Goal: Navigation & Orientation: Find specific page/section

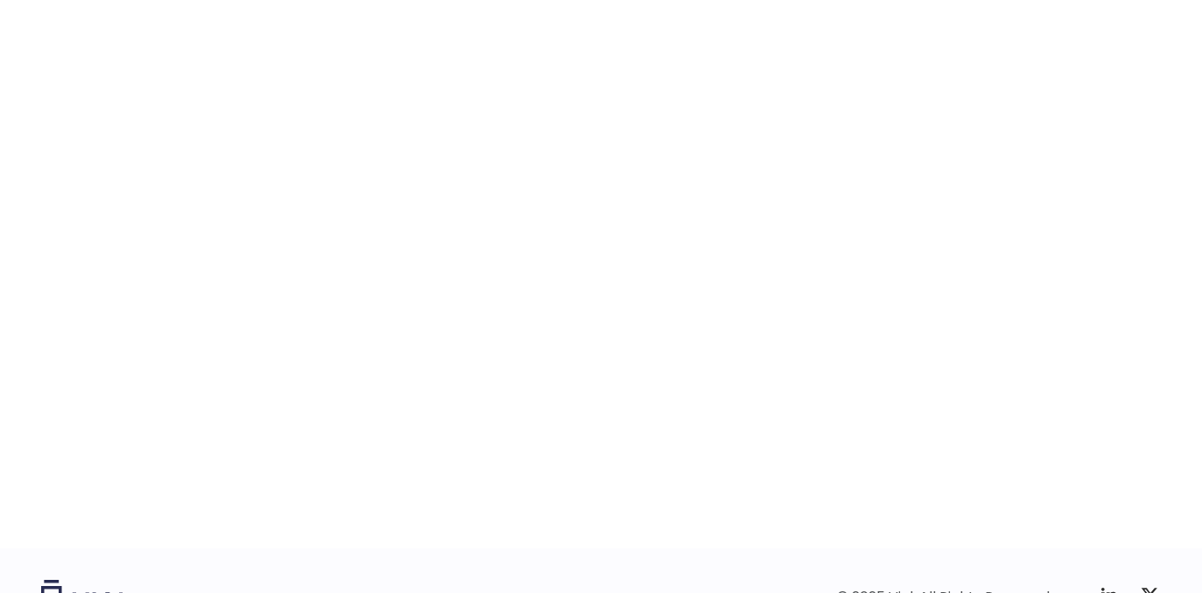
scroll to position [2711, 0]
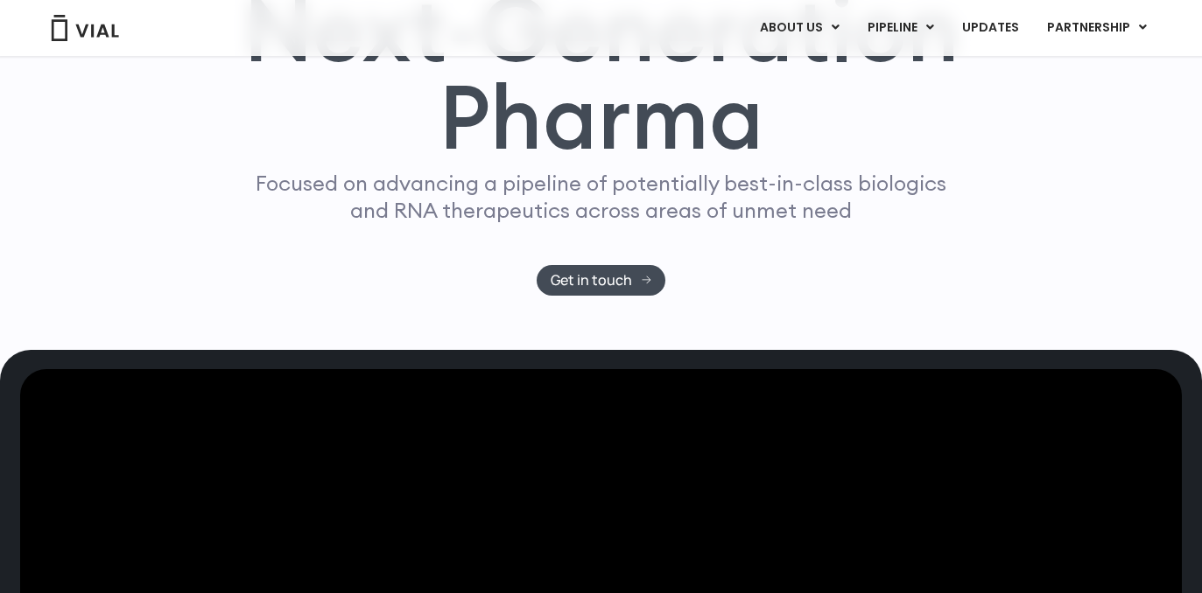
scroll to position [209, 0]
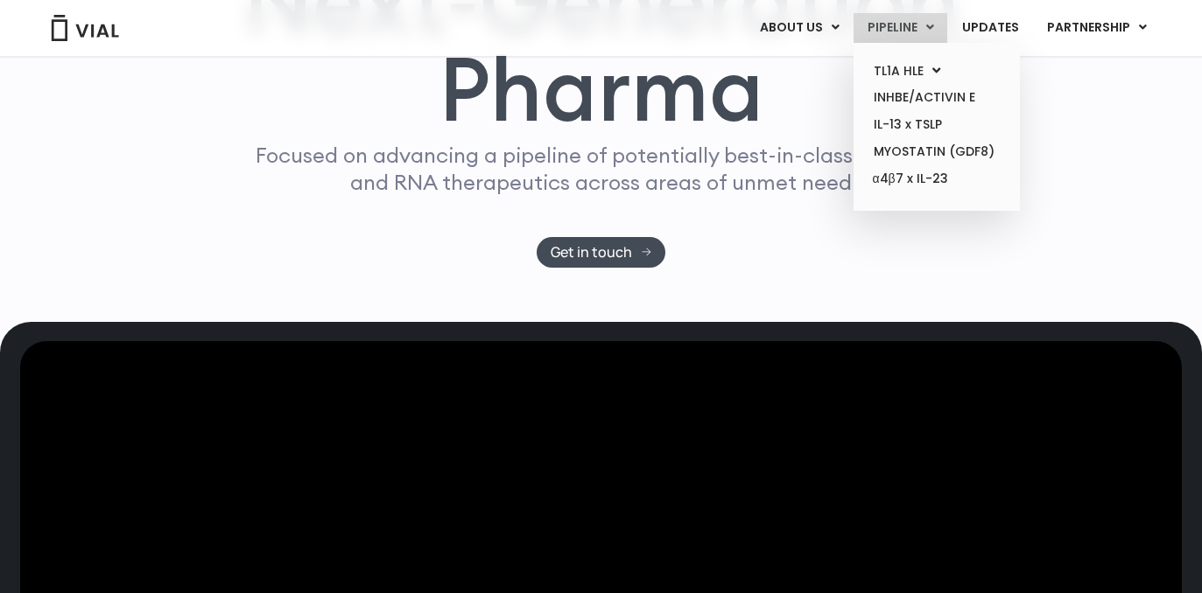
click at [923, 35] on link "PIPELINE" at bounding box center [900, 28] width 94 height 30
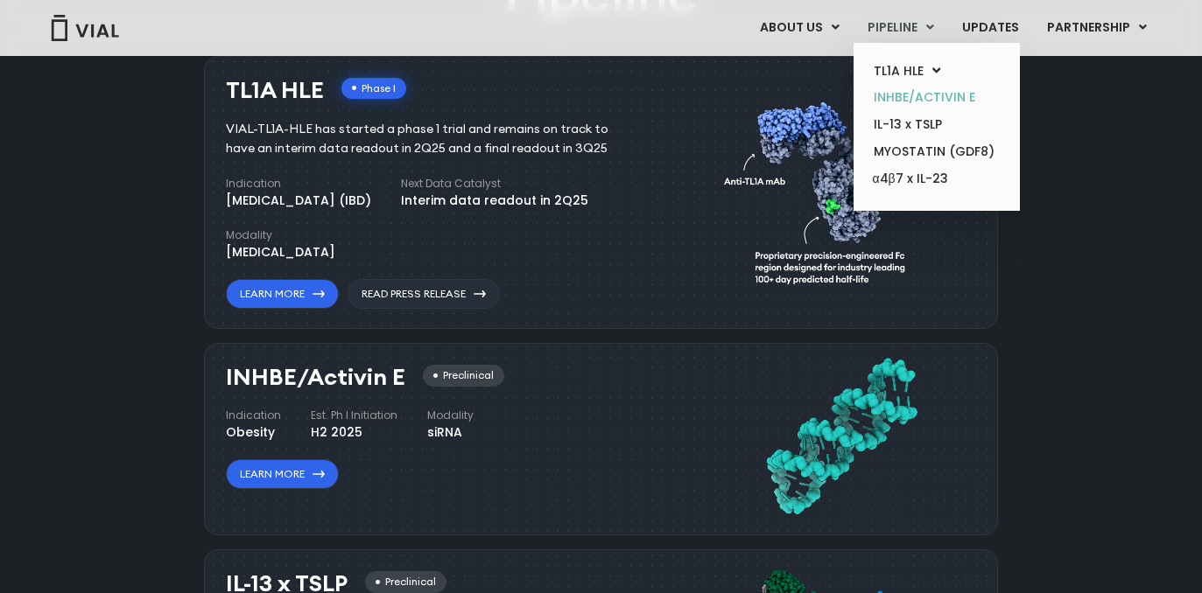
scroll to position [1146, 0]
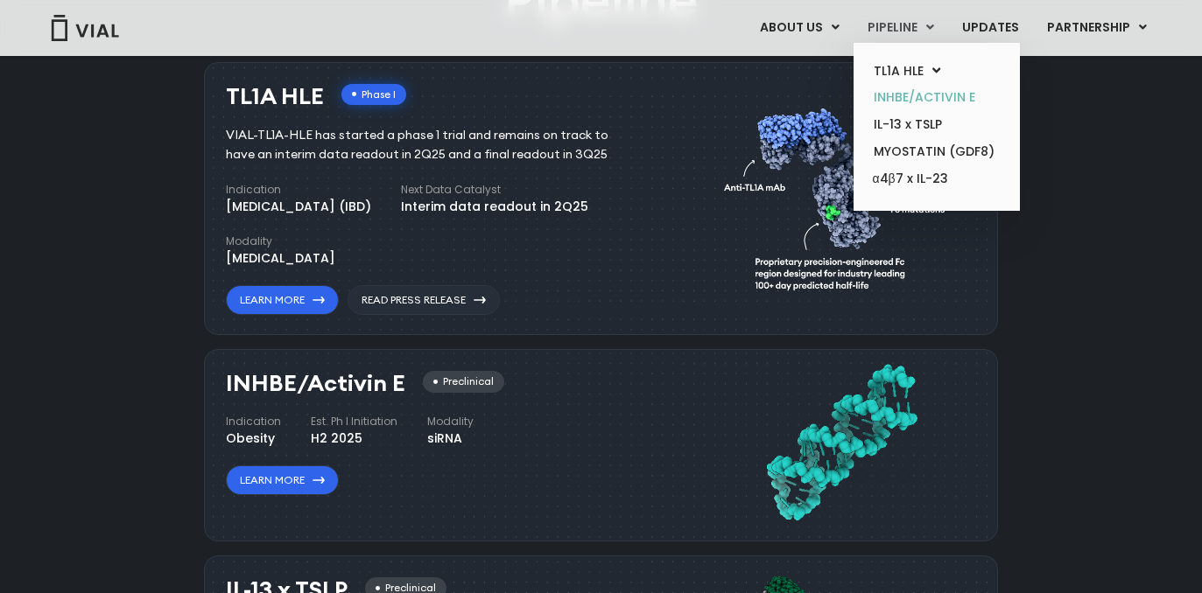
click at [943, 93] on link "INHBE/ACTIVIN E" at bounding box center [935, 97] width 153 height 27
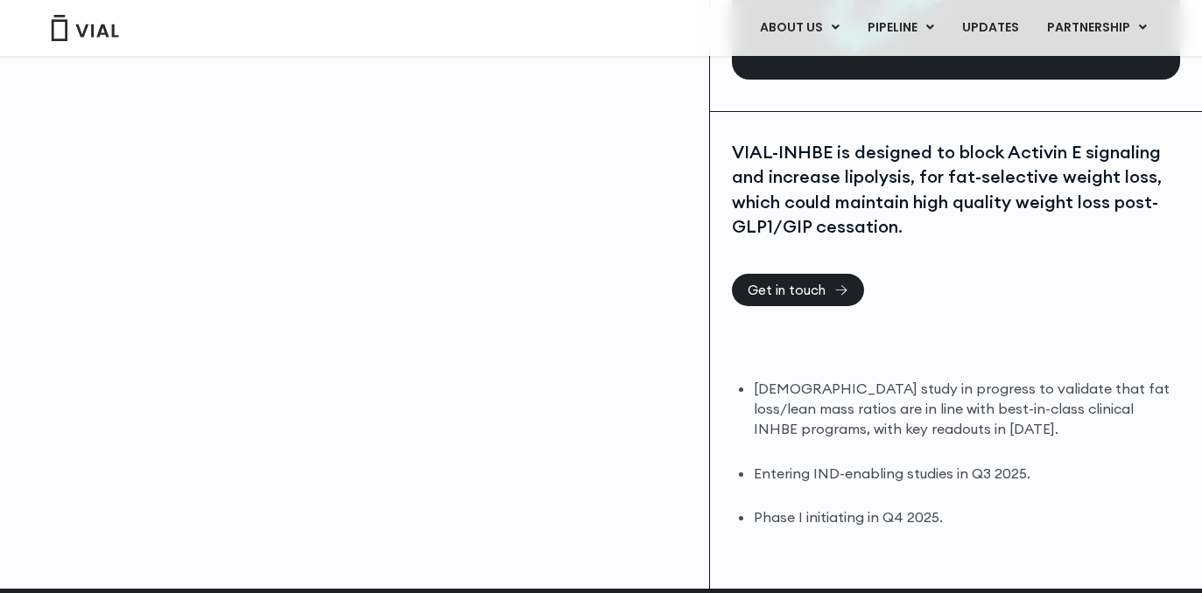
scroll to position [336, 0]
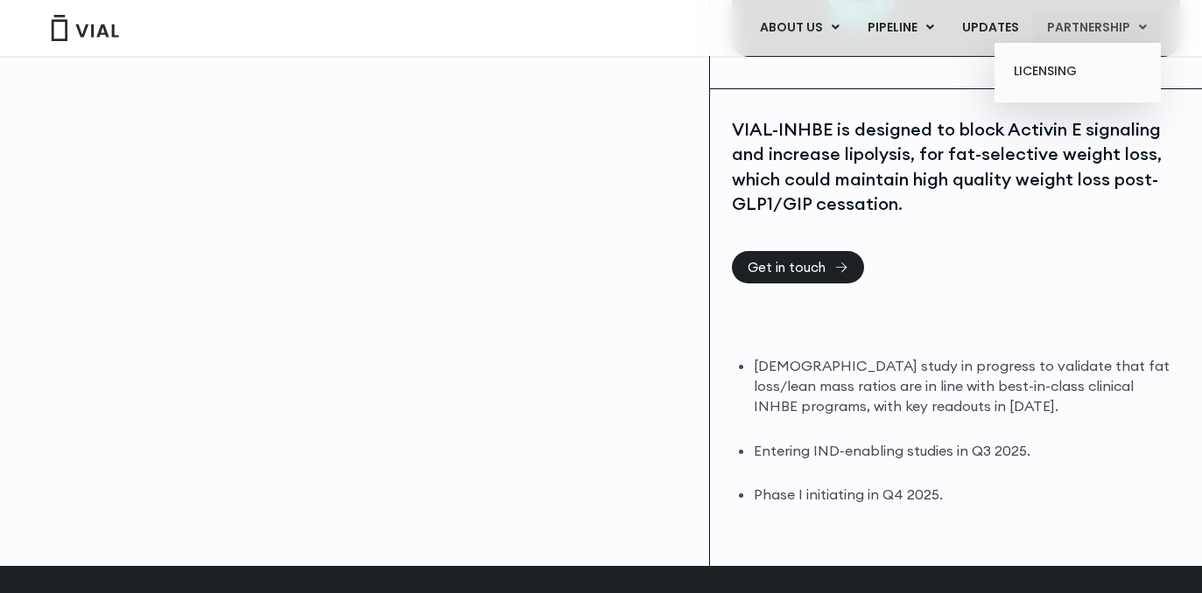
click at [1092, 36] on link "PARTNERSHIP" at bounding box center [1097, 28] width 128 height 30
click at [996, 30] on link "UPDATES" at bounding box center [990, 28] width 84 height 30
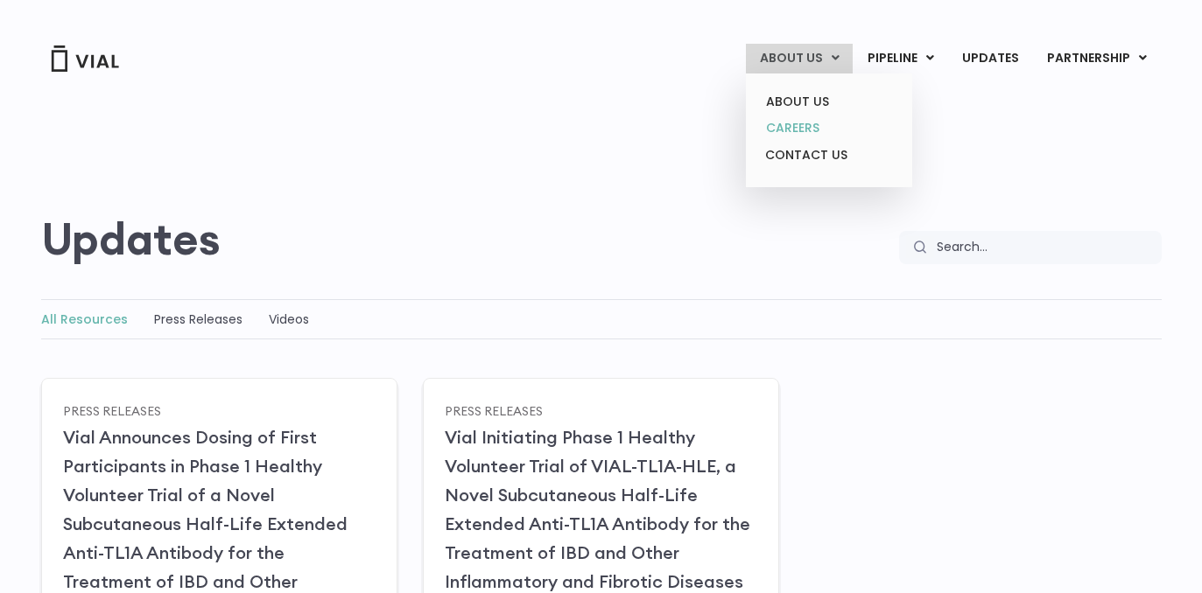
click at [793, 133] on link "CAREERS" at bounding box center [828, 128] width 153 height 27
